Goal: Find contact information: Find contact information

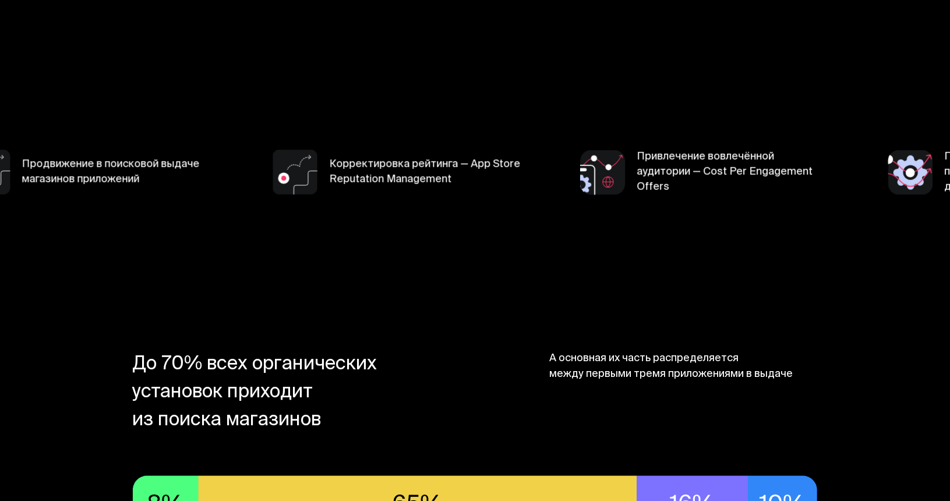
scroll to position [757, 0]
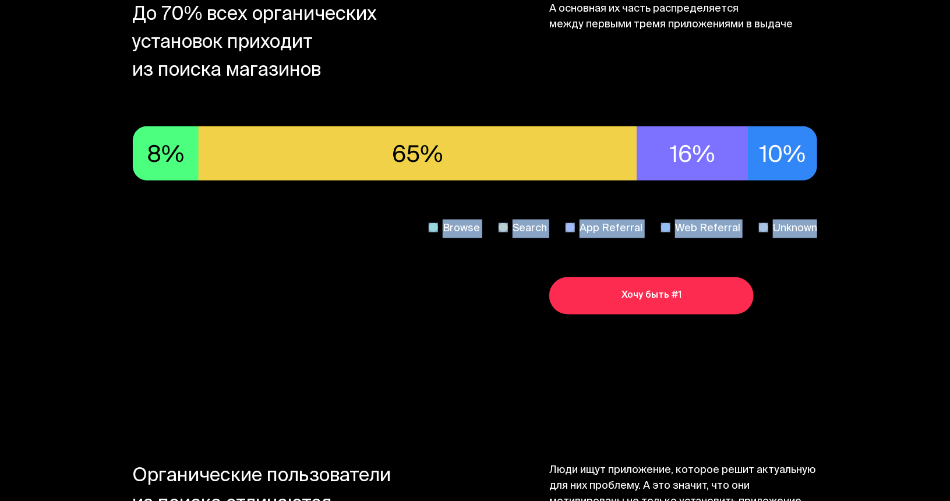
drag, startPoint x: 448, startPoint y: 223, endPoint x: 910, endPoint y: 255, distance: 462.6
click at [910, 255] on section "До 70% всех органических установок приходит из поиска магазинов А основная их ч…" at bounding box center [475, 158] width 932 height 462
click at [879, 226] on section "До 70% всех органических установок приходит из поиска магазинов А основная их ч…" at bounding box center [475, 158] width 932 height 462
drag, startPoint x: 852, startPoint y: 230, endPoint x: 416, endPoint y: 228, distance: 435.8
click at [416, 228] on section "До 70% всех органических установок приходит из поиска магазинов А основная их ч…" at bounding box center [475, 158] width 932 height 462
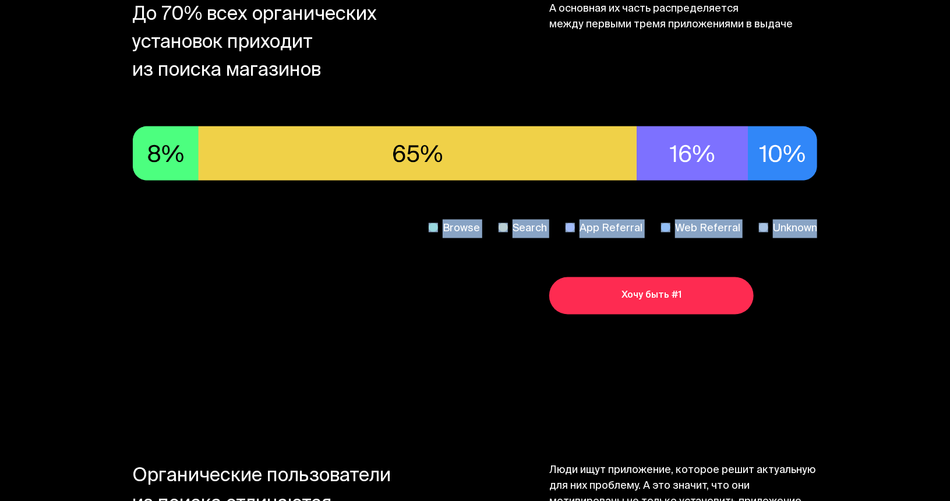
click at [416, 228] on div "Browse Search App Referral Web Referral Unknown" at bounding box center [475, 228] width 685 height 15
drag, startPoint x: 394, startPoint y: 227, endPoint x: 859, endPoint y: 228, distance: 465.0
click at [859, 228] on section "До 70% всех органических установок приходит из поиска магазинов А основная их ч…" at bounding box center [475, 158] width 932 height 462
click at [862, 228] on section "До 70% всех органических установок приходит из поиска магазинов А основная их ч…" at bounding box center [475, 158] width 932 height 462
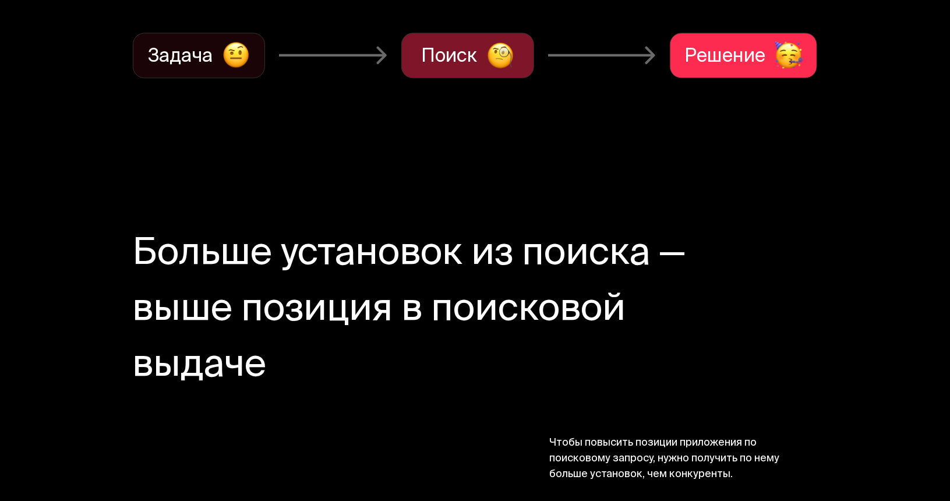
scroll to position [1398, 0]
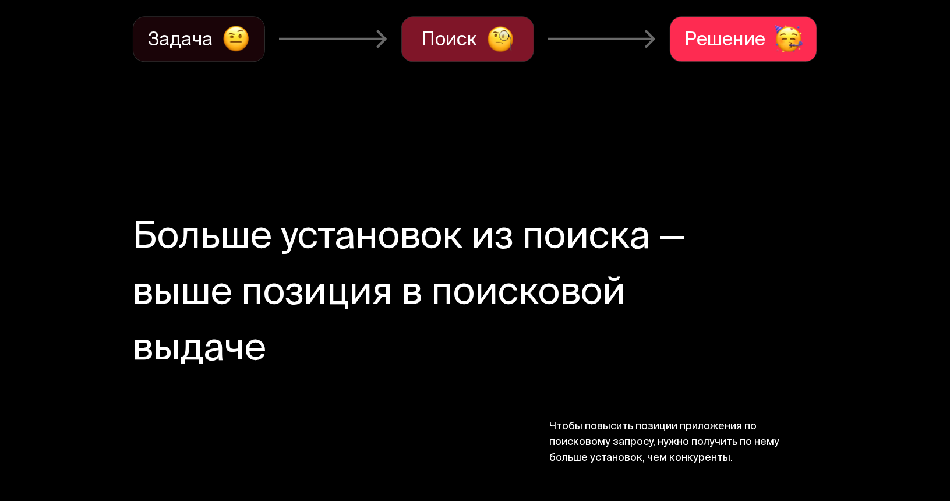
drag, startPoint x: 130, startPoint y: 233, endPoint x: 271, endPoint y: 349, distance: 182.6
click at [269, 350] on section "Больше установок из поиска — выше позиция в поисковой выдаче Чтобы повысить поз…" at bounding box center [475, 338] width 932 height 405
click at [271, 349] on h2 "Больше установок из поиска — выше позиция в поисковой выдаче" at bounding box center [412, 295] width 559 height 168
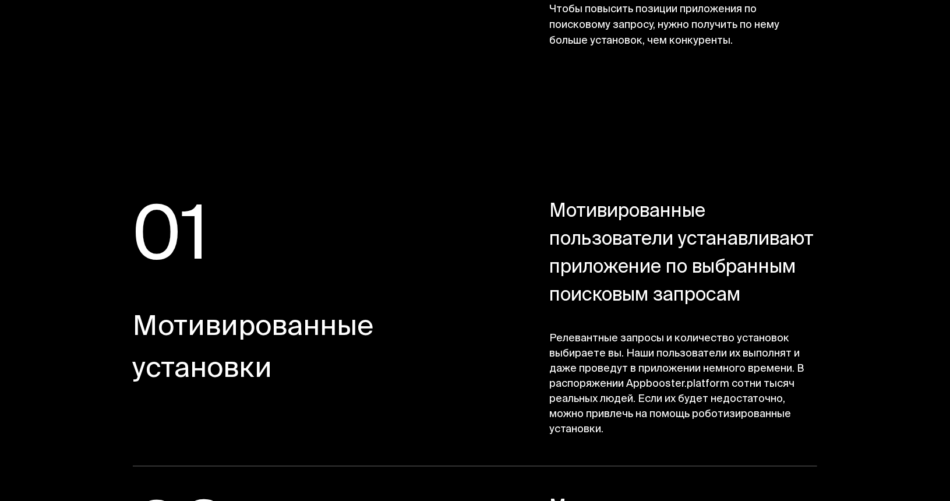
scroll to position [1981, 0]
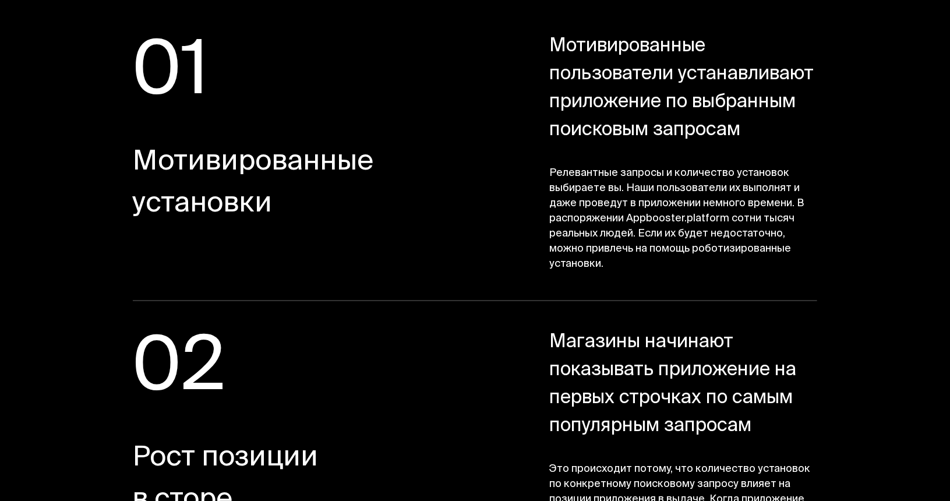
drag, startPoint x: 128, startPoint y: 71, endPoint x: 728, endPoint y: 275, distance: 634.0
click at [728, 275] on section "01 Мотивированные установки Мотивированные пользователи устанавливают приложени…" at bounding box center [475, 439] width 932 height 961
click at [614, 264] on span "Релевантные запросы и количество установок выбираете вы. Наши пользователи их в…" at bounding box center [683, 219] width 268 height 106
drag, startPoint x: 628, startPoint y: 265, endPoint x: 147, endPoint y: 63, distance: 521.3
click at [147, 63] on div "01 Мотивированные установки Мотивированные пользователи устанавливают приложени…" at bounding box center [475, 167] width 685 height 268
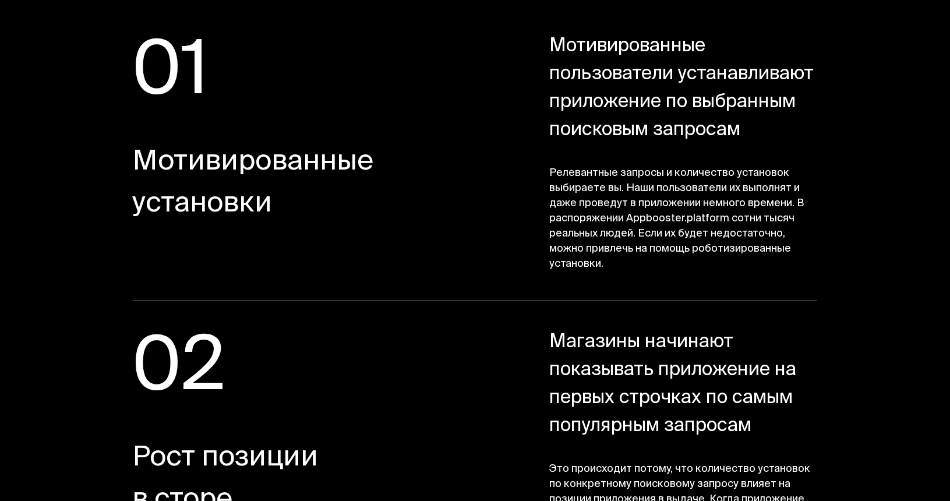
click at [147, 63] on span "01" at bounding box center [266, 75] width 267 height 85
drag, startPoint x: 138, startPoint y: 61, endPoint x: 625, endPoint y: 277, distance: 532.4
click at [625, 277] on div "01 Мотивированные установки Мотивированные пользователи устанавливают приложени…" at bounding box center [475, 167] width 685 height 268
click at [625, 274] on div "01 Мотивированные установки Мотивированные пользователи устанавливают приложени…" at bounding box center [475, 167] width 685 height 268
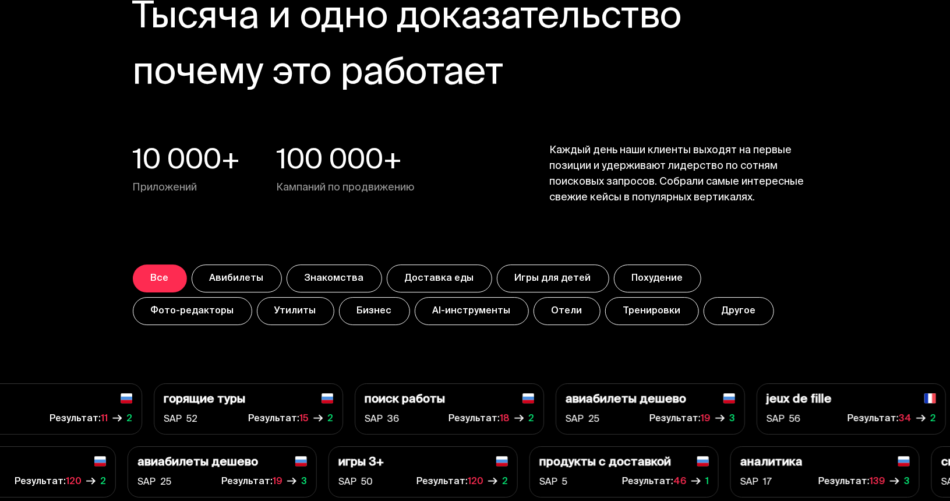
scroll to position [3904, 0]
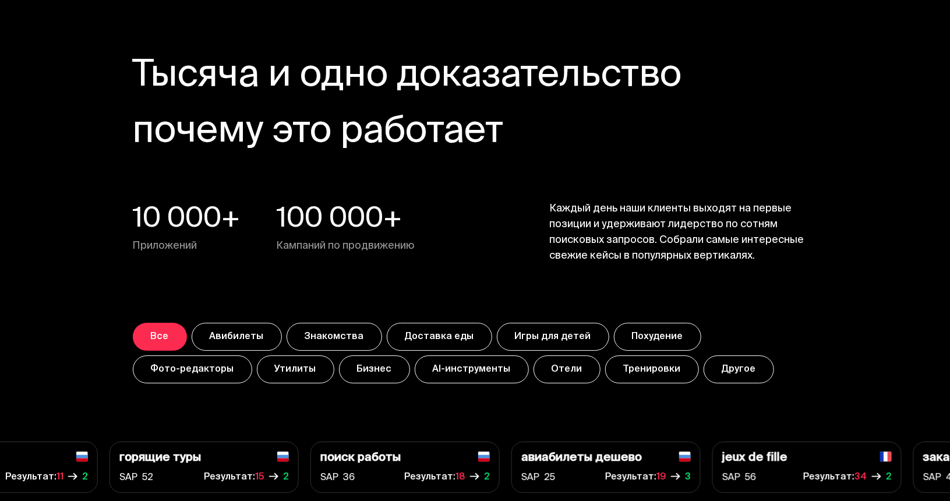
drag, startPoint x: 131, startPoint y: 66, endPoint x: 555, endPoint y: 132, distance: 428.7
click at [555, 132] on section "Тысяча и одно доказательство почему это работает 10 000+ Приложений 100 000+ Ка…" at bounding box center [475, 207] width 932 height 467
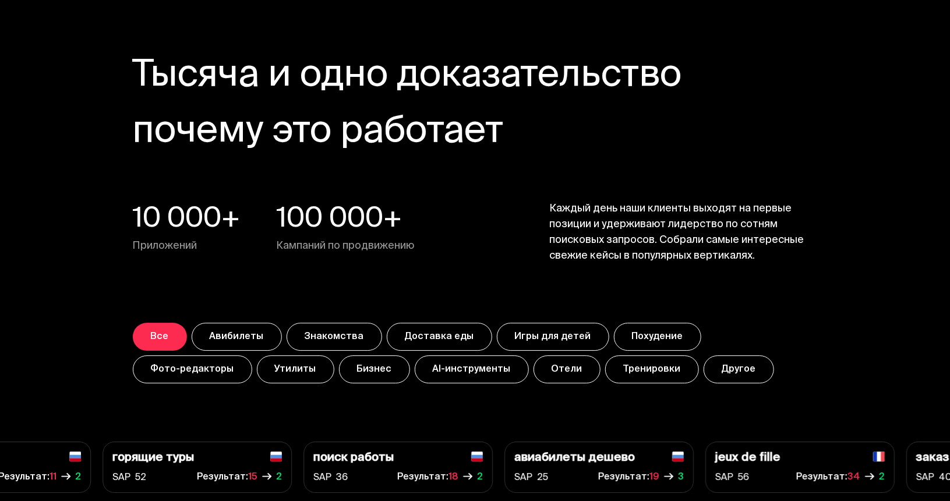
click at [555, 132] on h3 "Тысяча и одно доказательство почему это работает" at bounding box center [412, 105] width 559 height 112
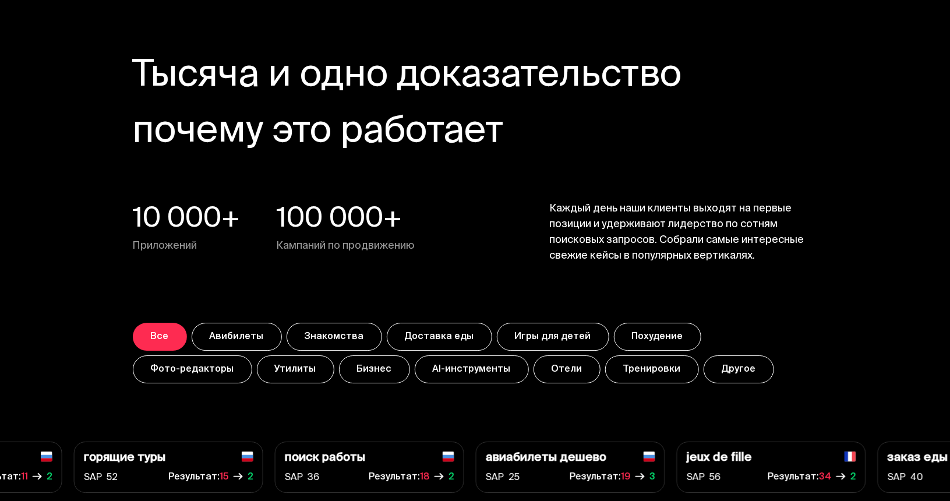
drag, startPoint x: 529, startPoint y: 133, endPoint x: 136, endPoint y: 76, distance: 396.8
click at [136, 76] on h3 "Тысяча и одно доказательство почему это работает" at bounding box center [412, 105] width 559 height 112
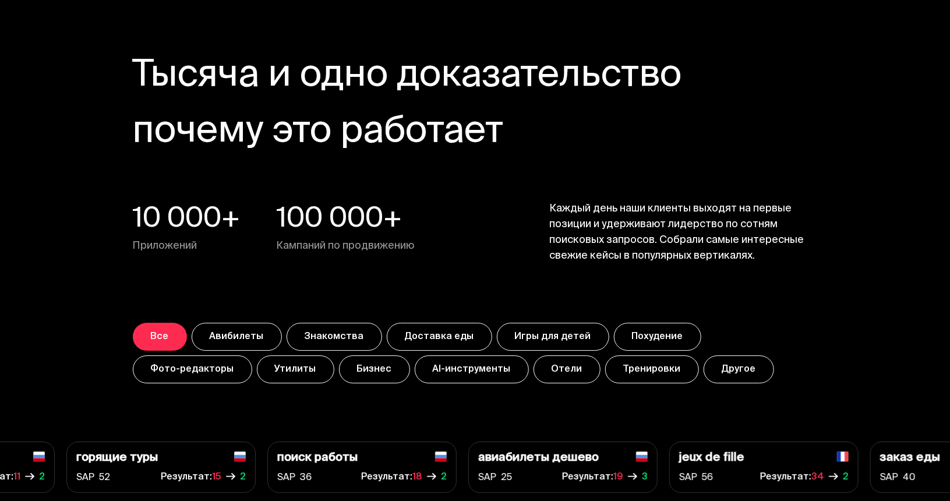
click at [136, 76] on h3 "Тысяча и одно доказательство почему это работает" at bounding box center [412, 105] width 559 height 112
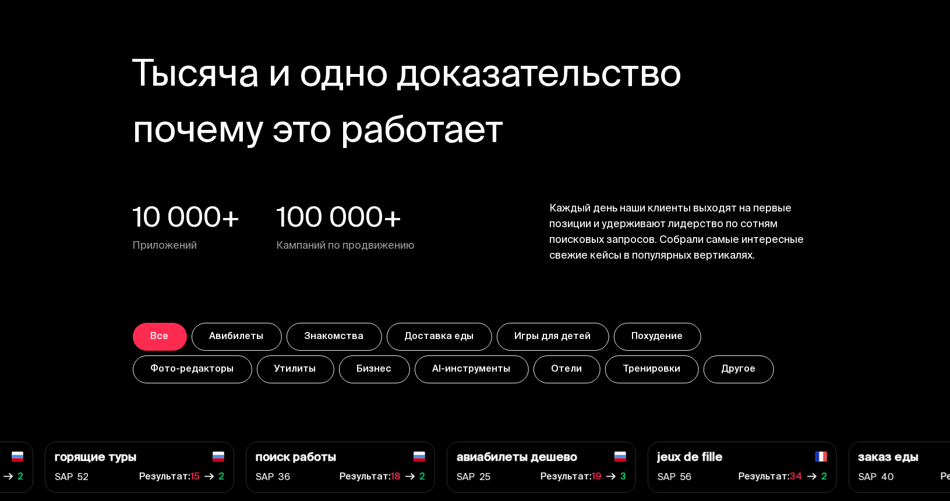
drag, startPoint x: 133, startPoint y: 65, endPoint x: 545, endPoint y: 137, distance: 417.6
click at [544, 139] on h3 "Тысяча и одно доказательство почему это работает" at bounding box center [412, 105] width 559 height 112
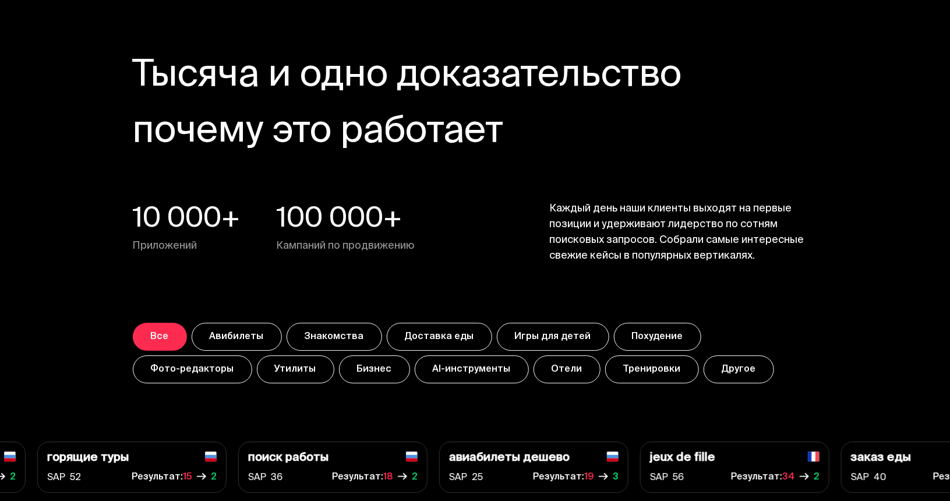
click at [545, 137] on h3 "Тысяча и одно доказательство почему это работает" at bounding box center [412, 105] width 559 height 112
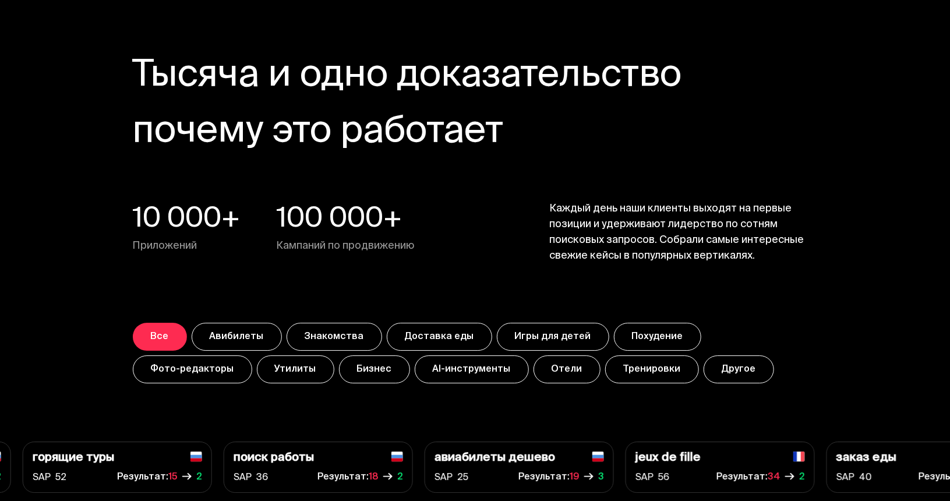
drag, startPoint x: 610, startPoint y: 133, endPoint x: 101, endPoint y: 71, distance: 512.5
click at [101, 71] on section "Тысяча и одно доказательство почему это работает 10 000+ Приложений 100 000+ Ка…" at bounding box center [475, 207] width 932 height 467
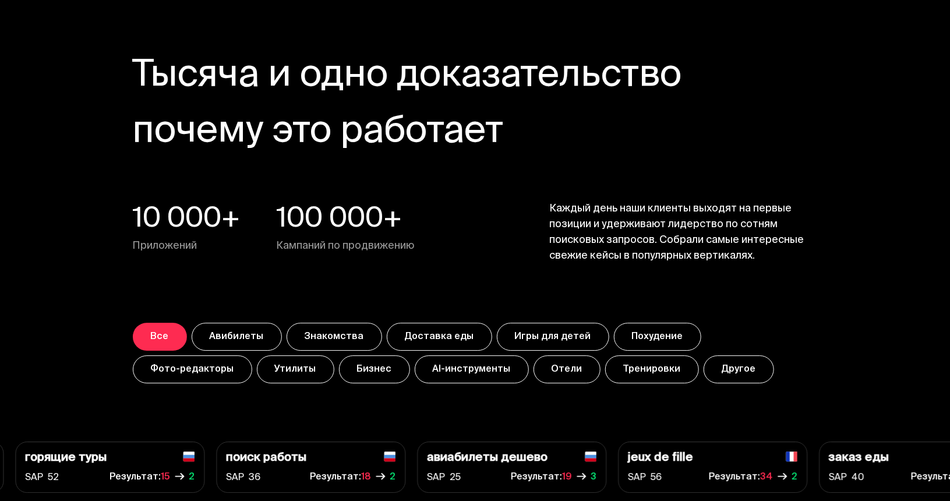
click at [109, 72] on section "Тысяча и одно доказательство почему это работает 10 000+ Приложений 100 000+ Ка…" at bounding box center [475, 207] width 932 height 467
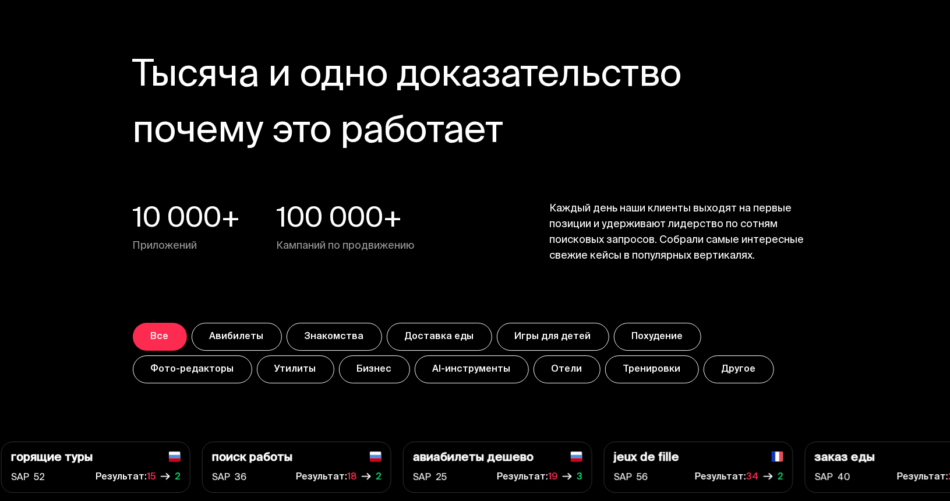
drag, startPoint x: 115, startPoint y: 59, endPoint x: 526, endPoint y: 152, distance: 420.7
click at [526, 152] on section "Тысяча и одно доказательство почему это работает 10 000+ Приложений 100 000+ Ка…" at bounding box center [475, 207] width 932 height 467
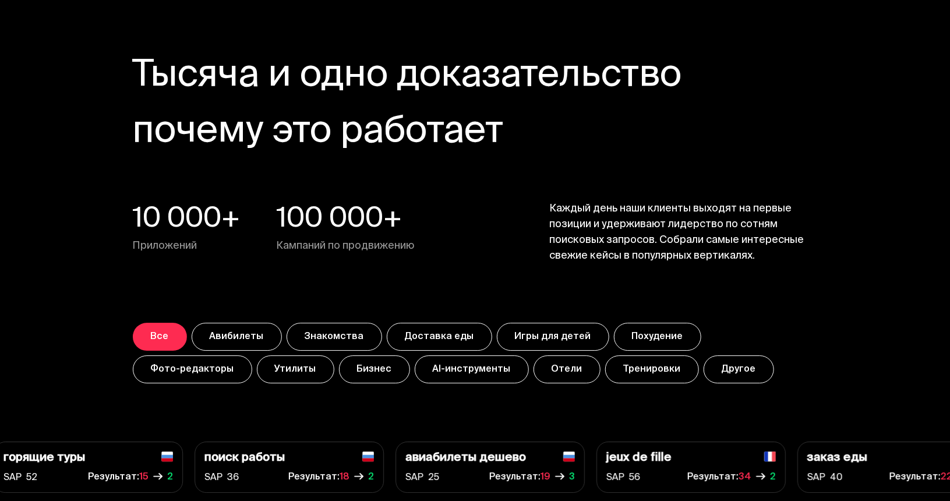
click at [526, 153] on h3 "Тысяча и одно доказательство почему это работает" at bounding box center [412, 105] width 559 height 112
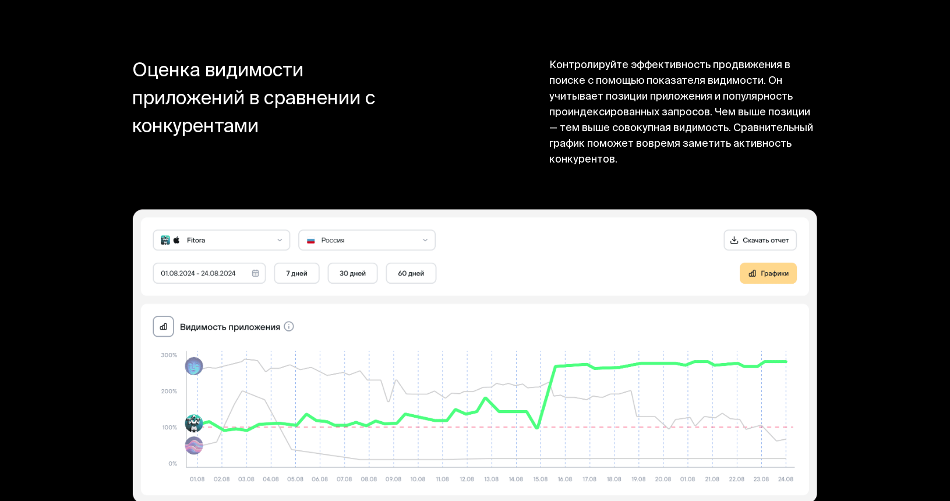
scroll to position [12285, 0]
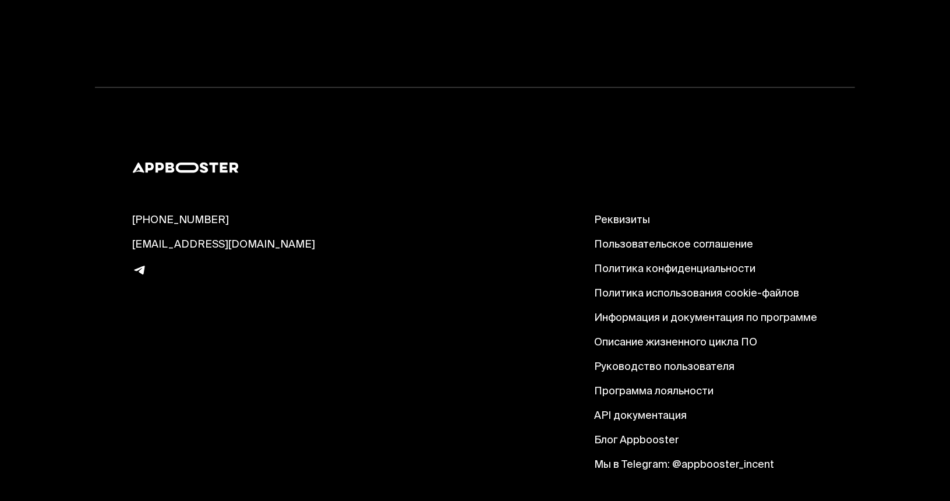
drag, startPoint x: 547, startPoint y: 173, endPoint x: 587, endPoint y: 176, distance: 40.9
click at [550, 214] on div "[PHONE_NUMBER] [EMAIL_ADDRESS][DOMAIN_NAME] Реквизиты Пользовательское соглашен…" at bounding box center [475, 343] width 685 height 259
click at [622, 214] on link "Реквизиты" at bounding box center [705, 221] width 223 height 14
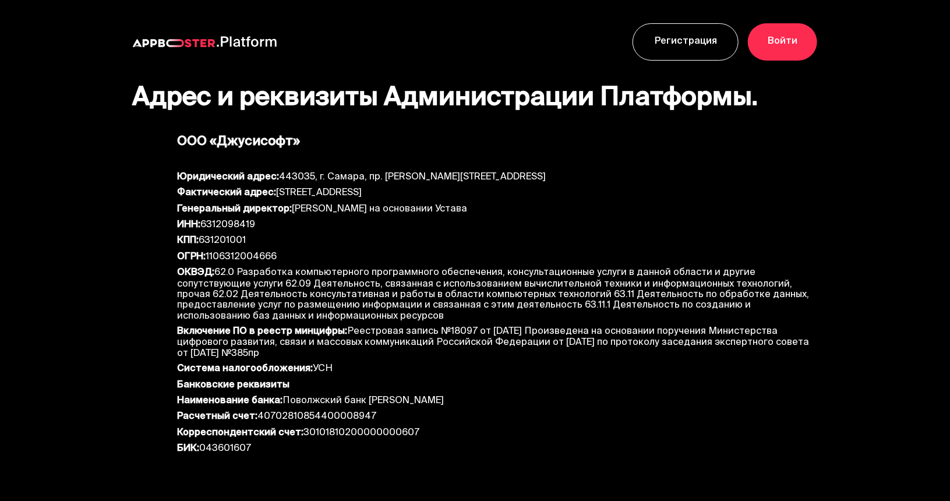
drag, startPoint x: 171, startPoint y: 138, endPoint x: 334, endPoint y: 136, distance: 163.2
click at [334, 136] on div "ООО «Джусисофт» Юридический адрес: 443035, г. Самара, пр. Кирова, д. 201, комна…" at bounding box center [475, 295] width 685 height 329
click at [334, 136] on div "ООО «Джусисофт»" at bounding box center [498, 143] width 640 height 24
drag, startPoint x: 329, startPoint y: 312, endPoint x: 218, endPoint y: 271, distance: 118.7
click at [218, 271] on div "ОКВЭД: 62.0 Разработка компьютерного программного обеспечения, консультационные…" at bounding box center [498, 296] width 640 height 59
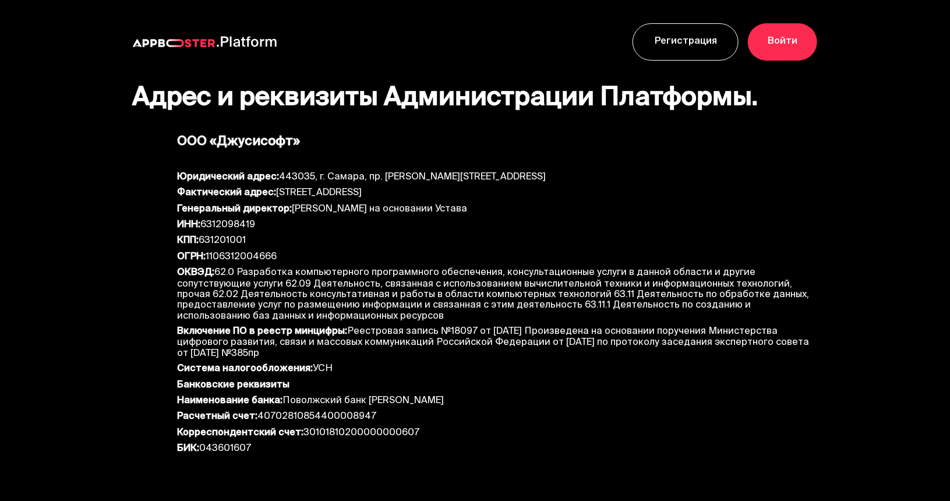
click at [218, 270] on div "ОКВЭД: 62.0 Разработка компьютерного программного обеспечения, консультационные…" at bounding box center [498, 296] width 640 height 59
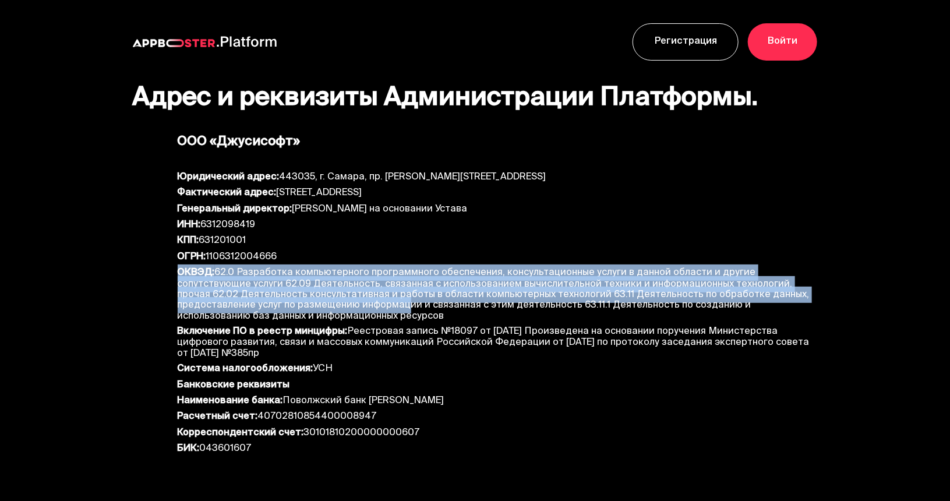
drag, startPoint x: 179, startPoint y: 266, endPoint x: 323, endPoint y: 307, distance: 150.3
click at [323, 307] on div "ОКВЭД: 62.0 Разработка компьютерного программного обеспечения, консультационные…" at bounding box center [498, 296] width 640 height 59
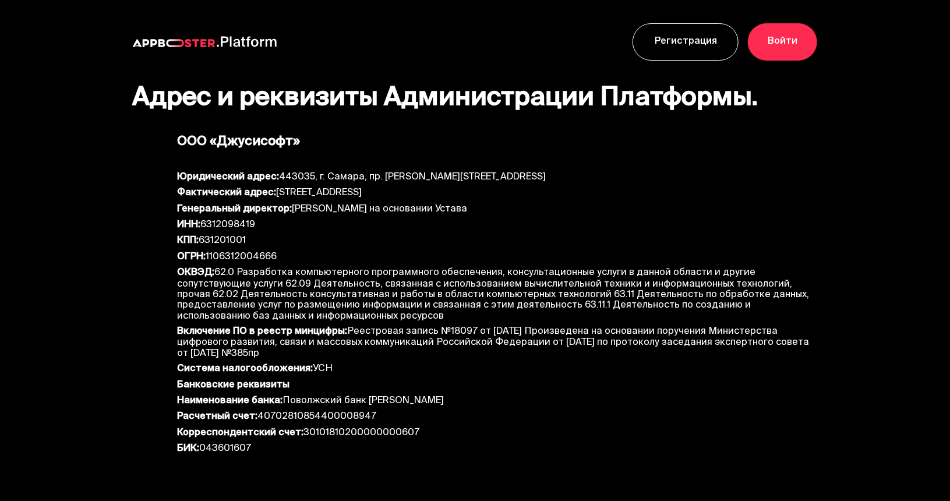
drag, startPoint x: 309, startPoint y: 315, endPoint x: 179, endPoint y: 267, distance: 137.7
click at [179, 267] on div "ОКВЭД: 62.0 Разработка компьютерного программного обеспечения, консультационные…" at bounding box center [498, 296] width 640 height 59
